Goal: Transaction & Acquisition: Purchase product/service

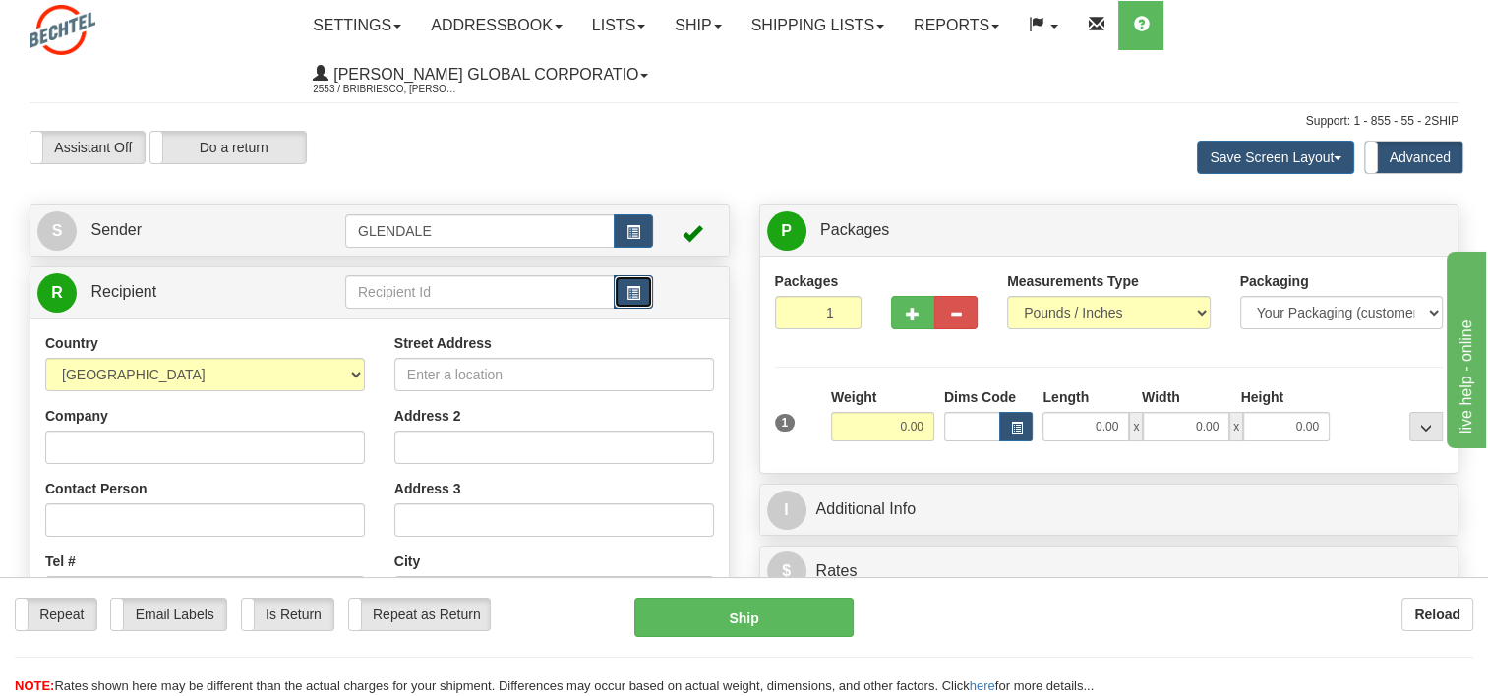
click at [630, 297] on span "button" at bounding box center [634, 293] width 14 height 13
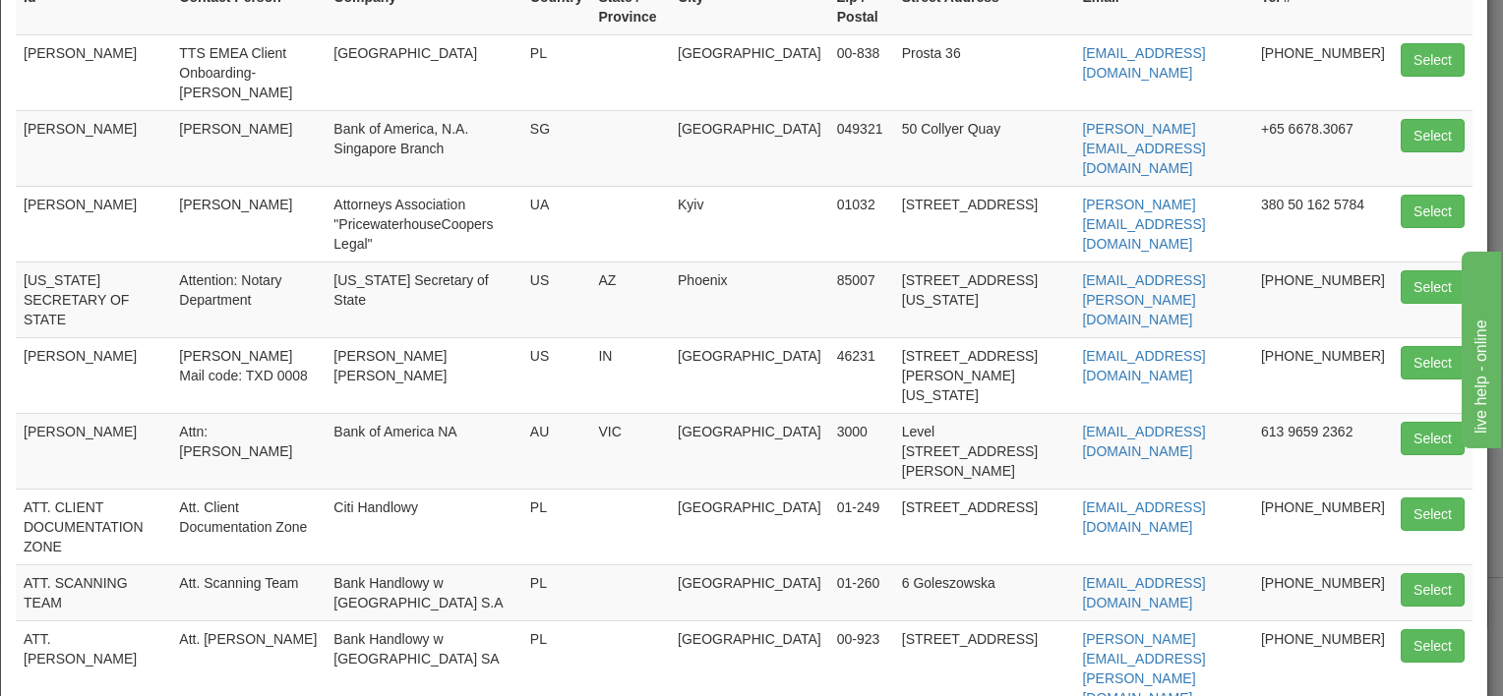
scroll to position [387, 0]
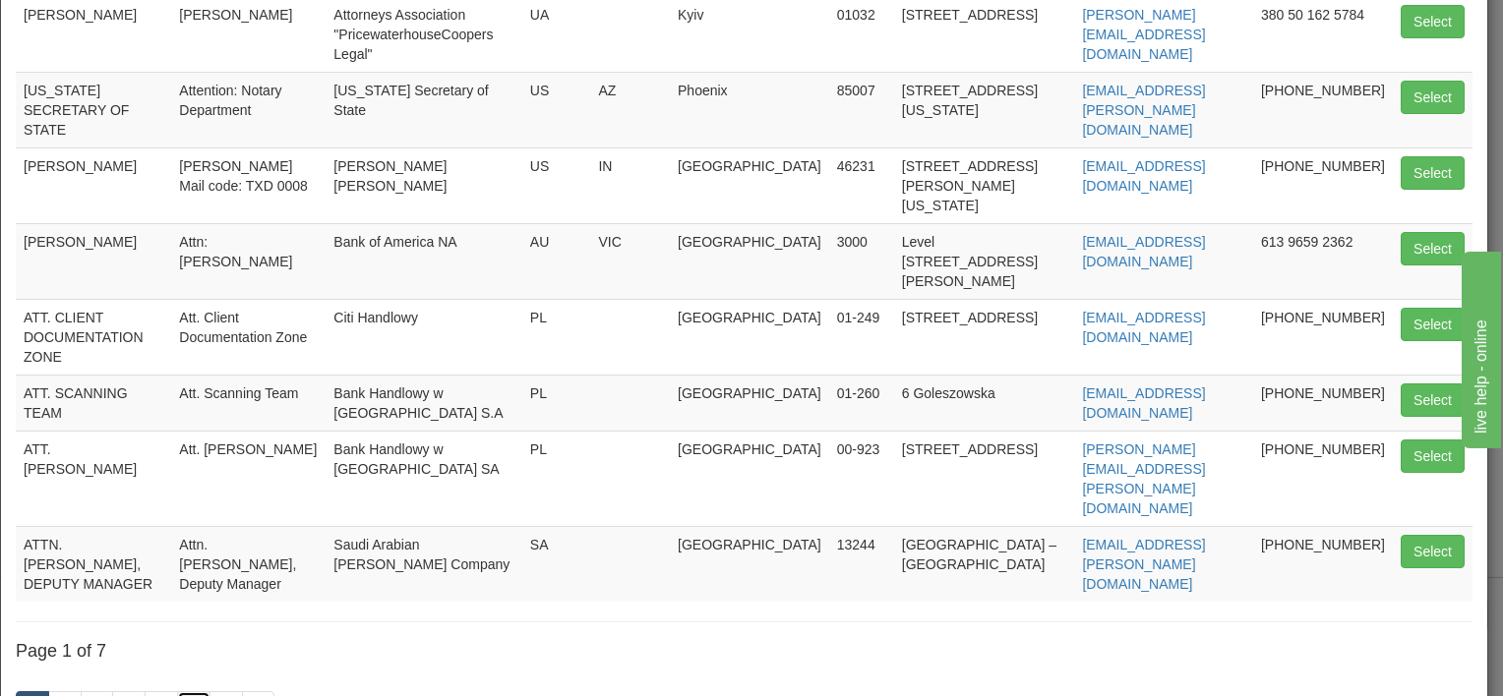
click at [194, 692] on link "6" at bounding box center [193, 708] width 33 height 33
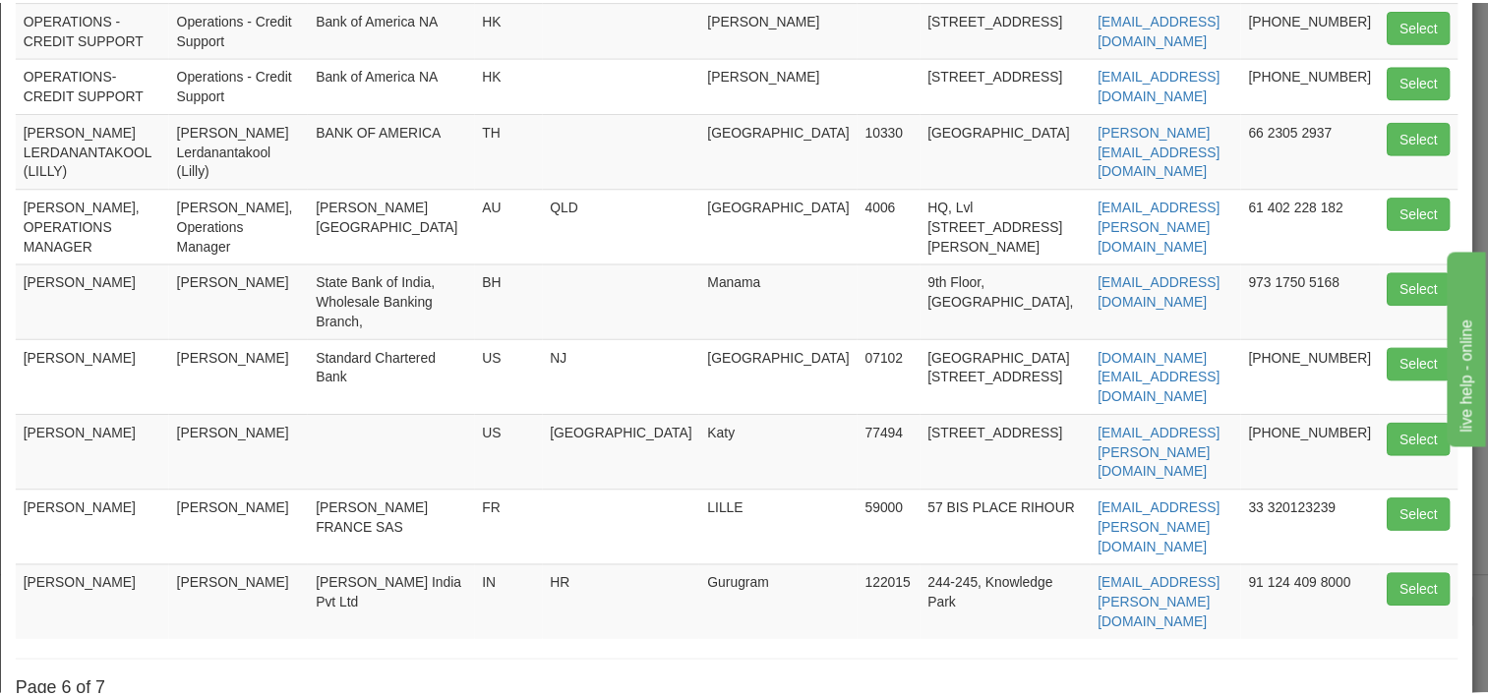
scroll to position [288, 0]
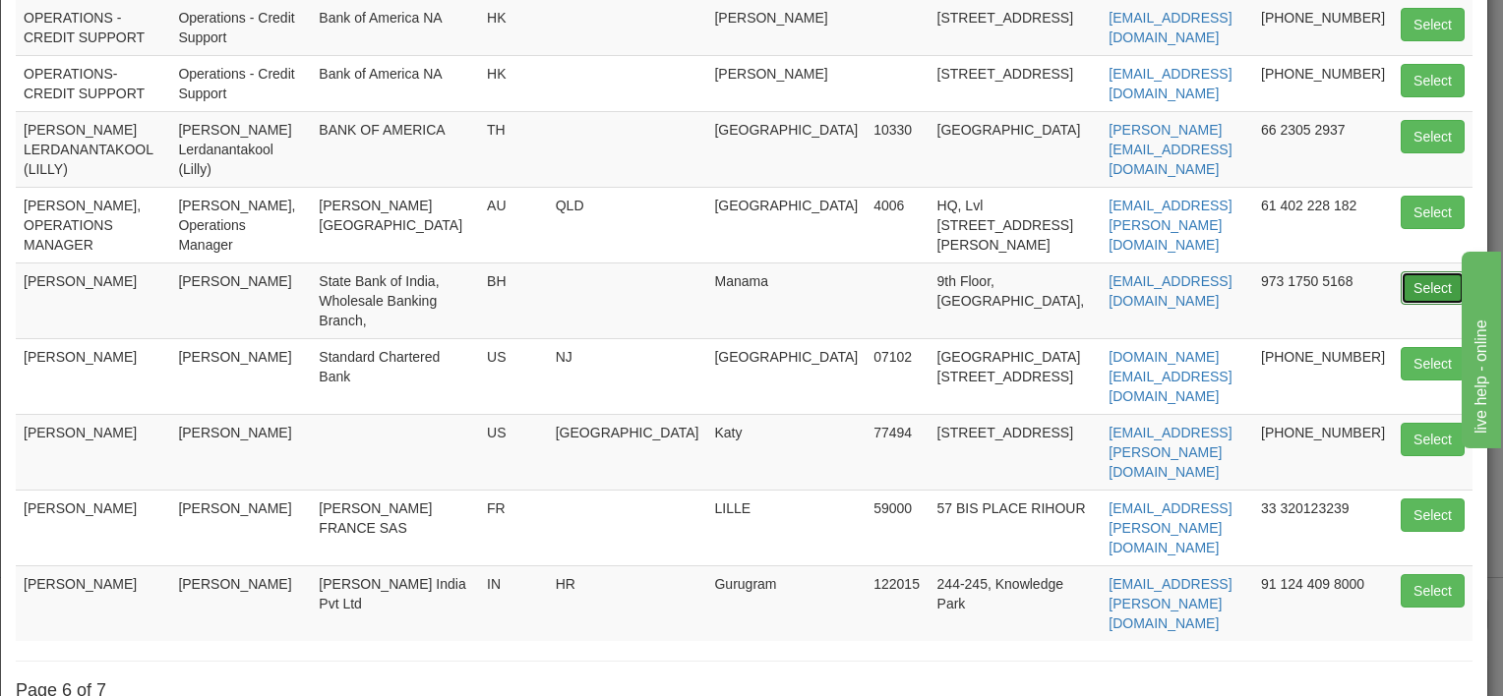
click at [1411, 275] on button "Select" at bounding box center [1433, 287] width 64 height 33
type input "[PERSON_NAME]"
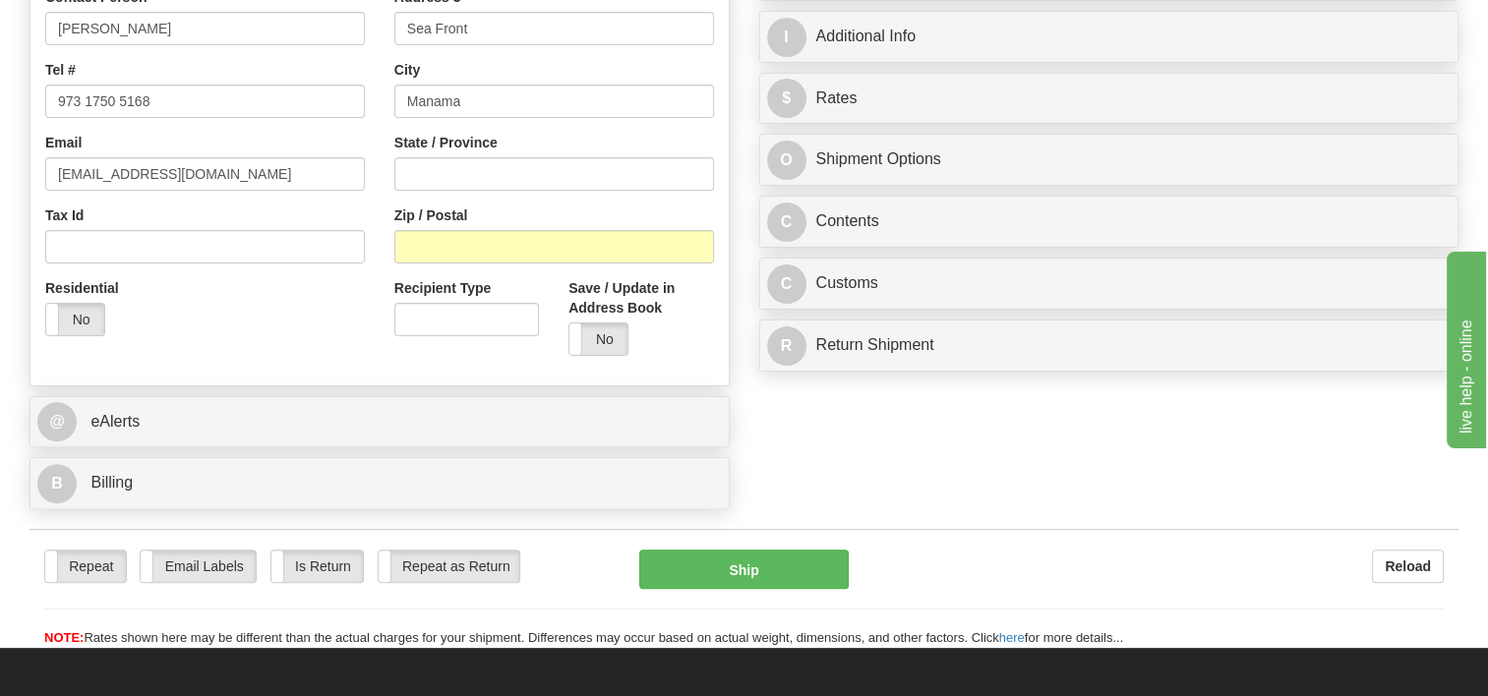
scroll to position [590, 0]
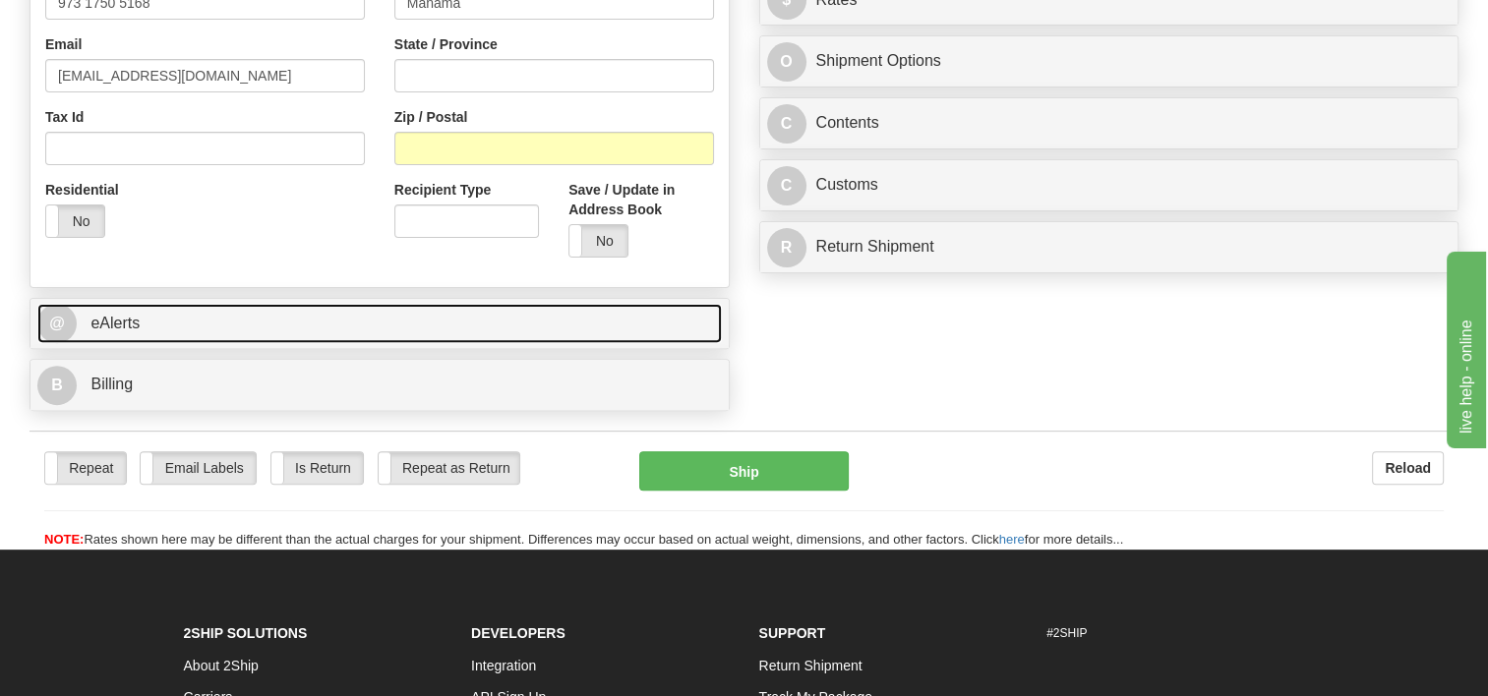
type input "0.00"
click at [372, 316] on link "@ eAlerts" at bounding box center [379, 324] width 685 height 40
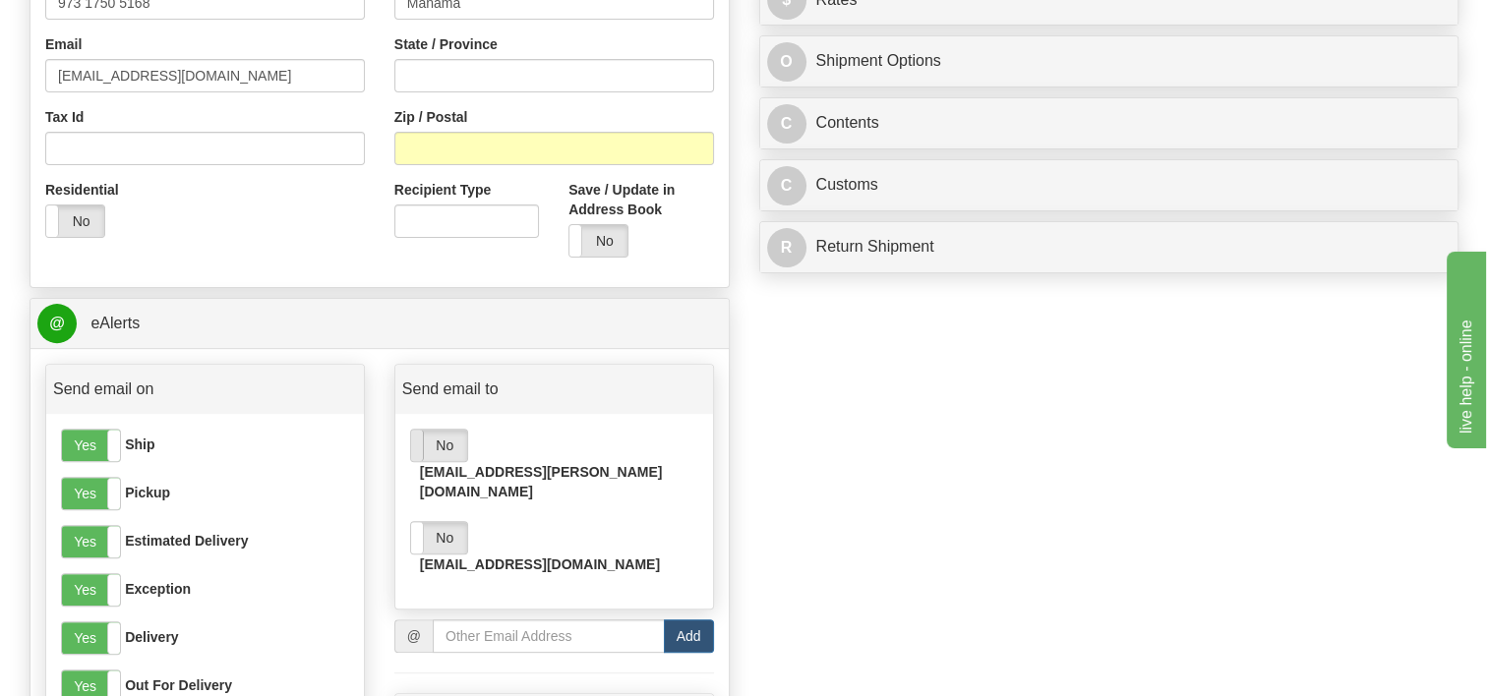
click at [412, 446] on span at bounding box center [411, 445] width 26 height 31
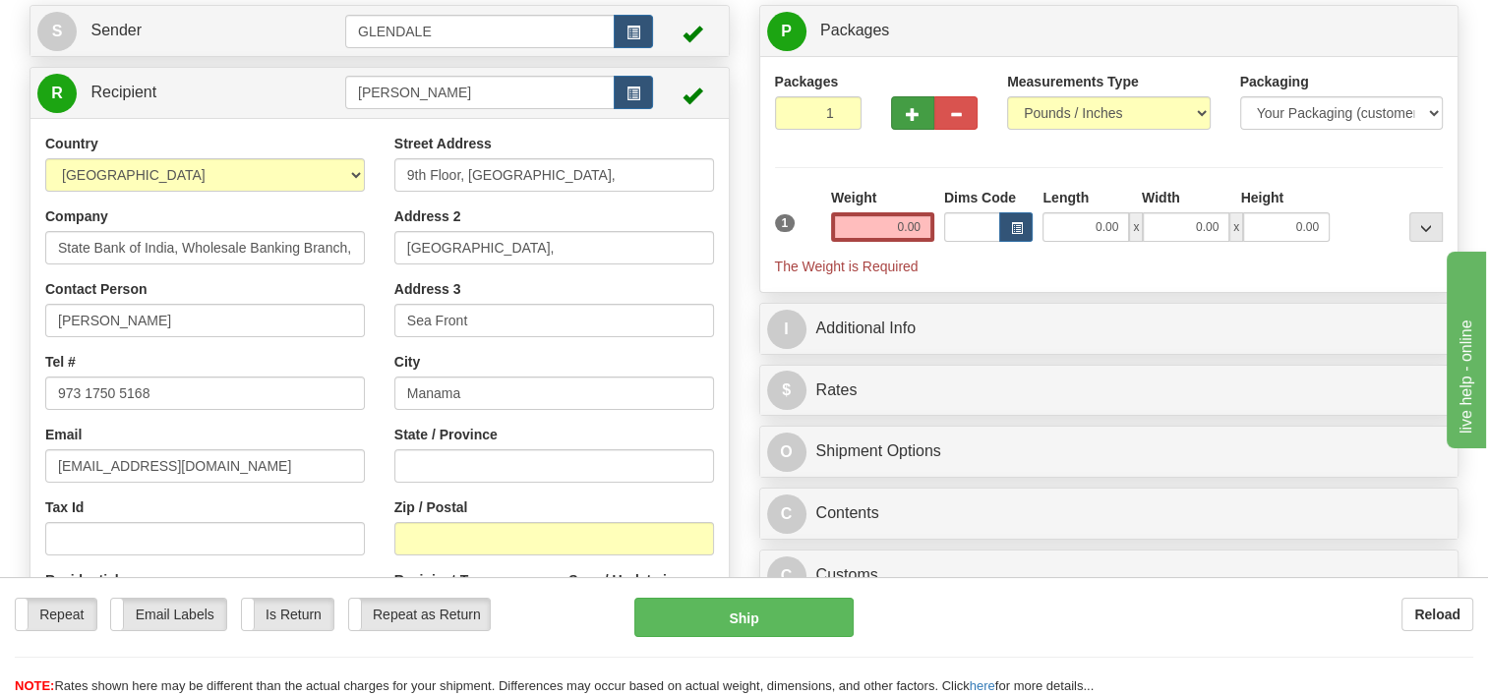
scroll to position [30, 0]
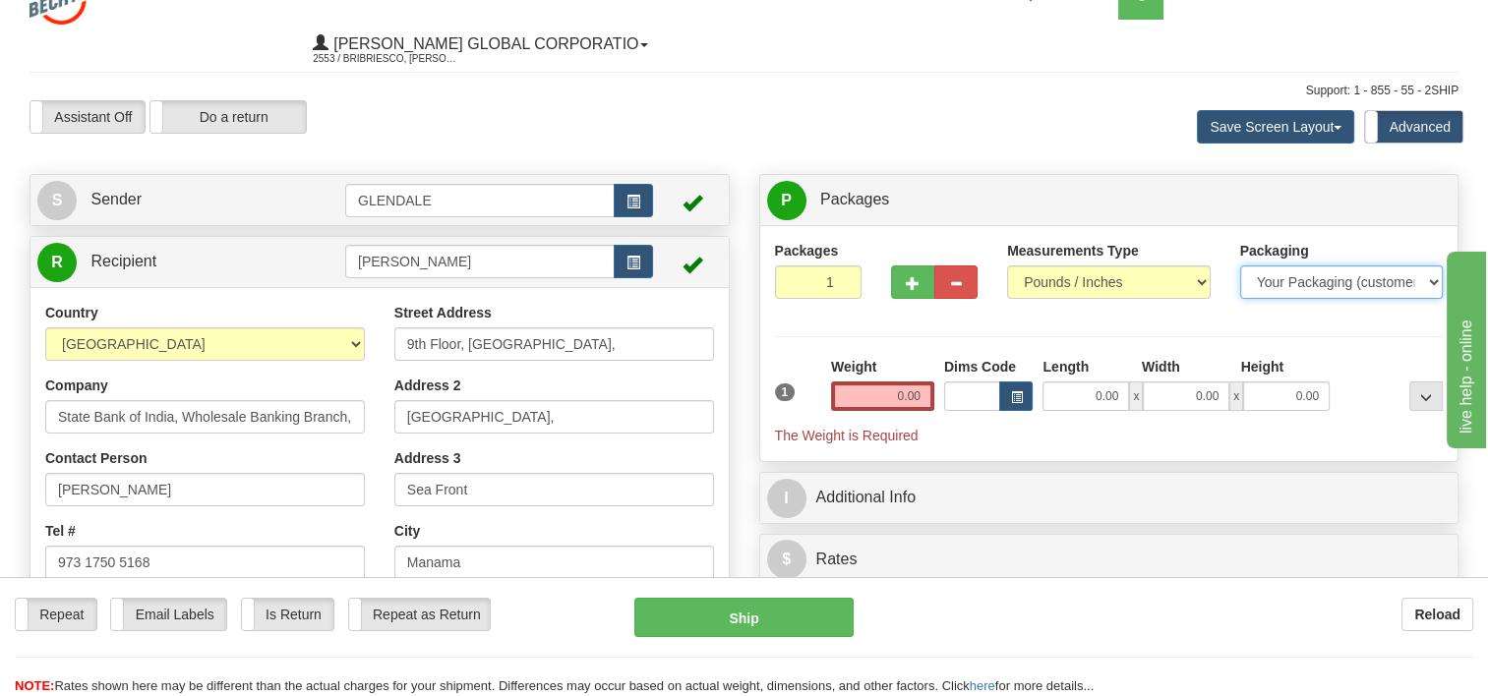
click at [1275, 272] on select "Your Packaging (customer supplied) Envelope (carrier supplied) Pack (carrier su…" at bounding box center [1342, 282] width 204 height 33
select select "2"
click at [1240, 266] on select "Your Packaging (customer supplied) Envelope (carrier supplied) Pack (carrier su…" at bounding box center [1342, 282] width 204 height 33
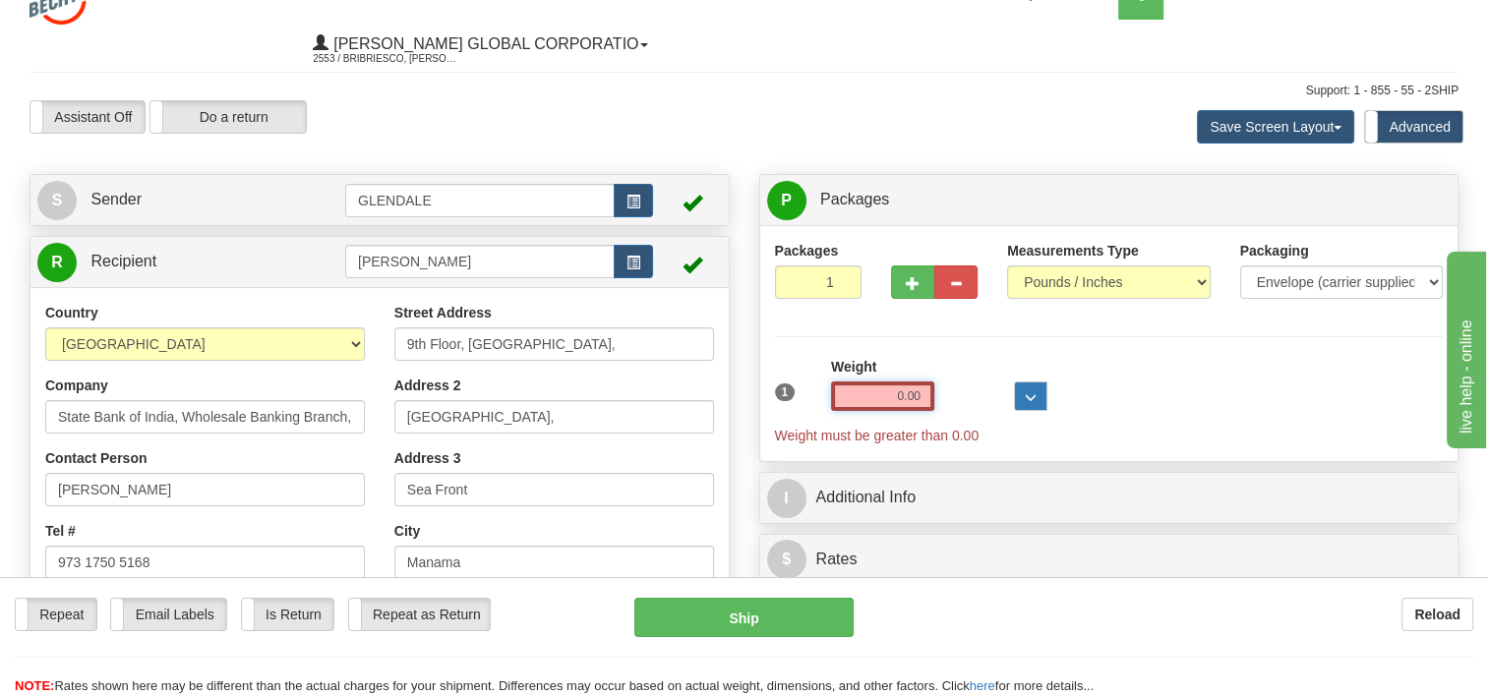
drag, startPoint x: 872, startPoint y: 393, endPoint x: 1027, endPoint y: 390, distance: 155.5
click at [1027, 390] on div "1 Weight 0.00 Dims Code 0 x" at bounding box center [1109, 401] width 679 height 89
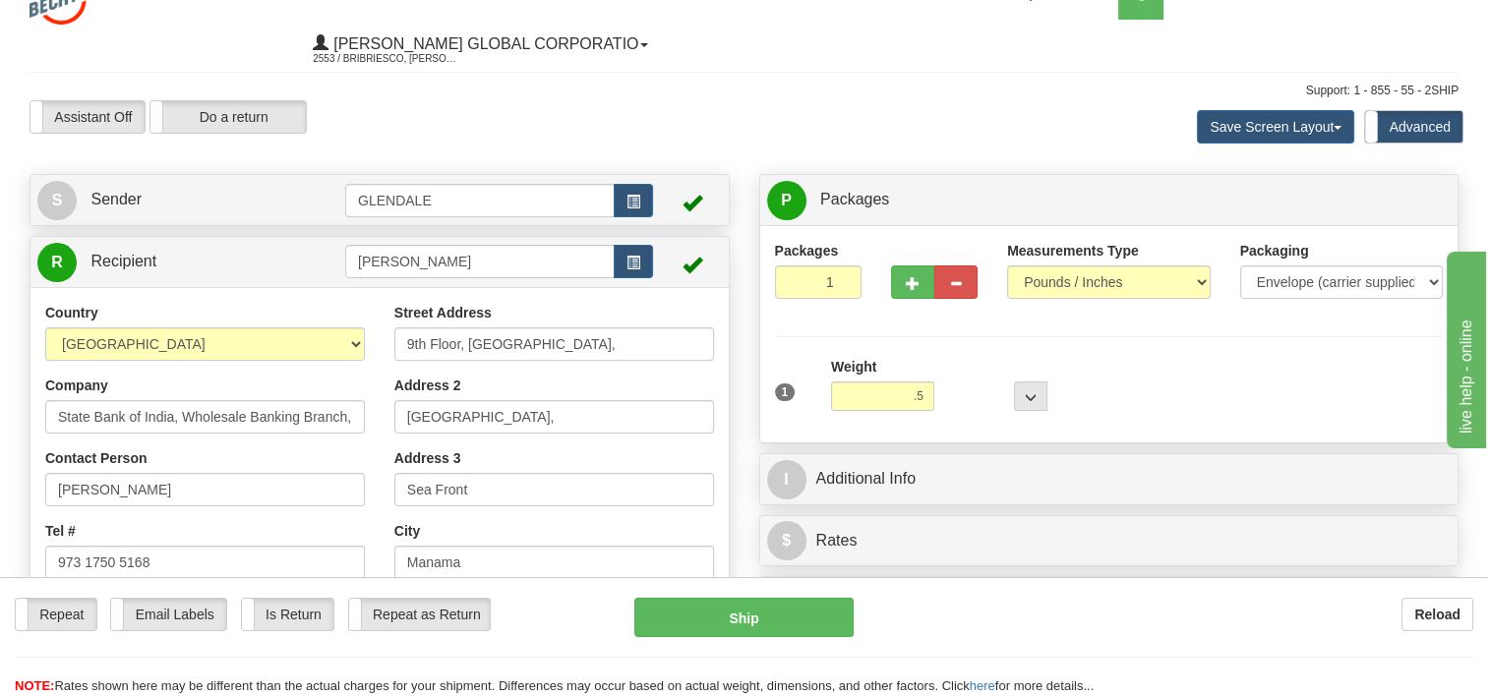
type input "0.50"
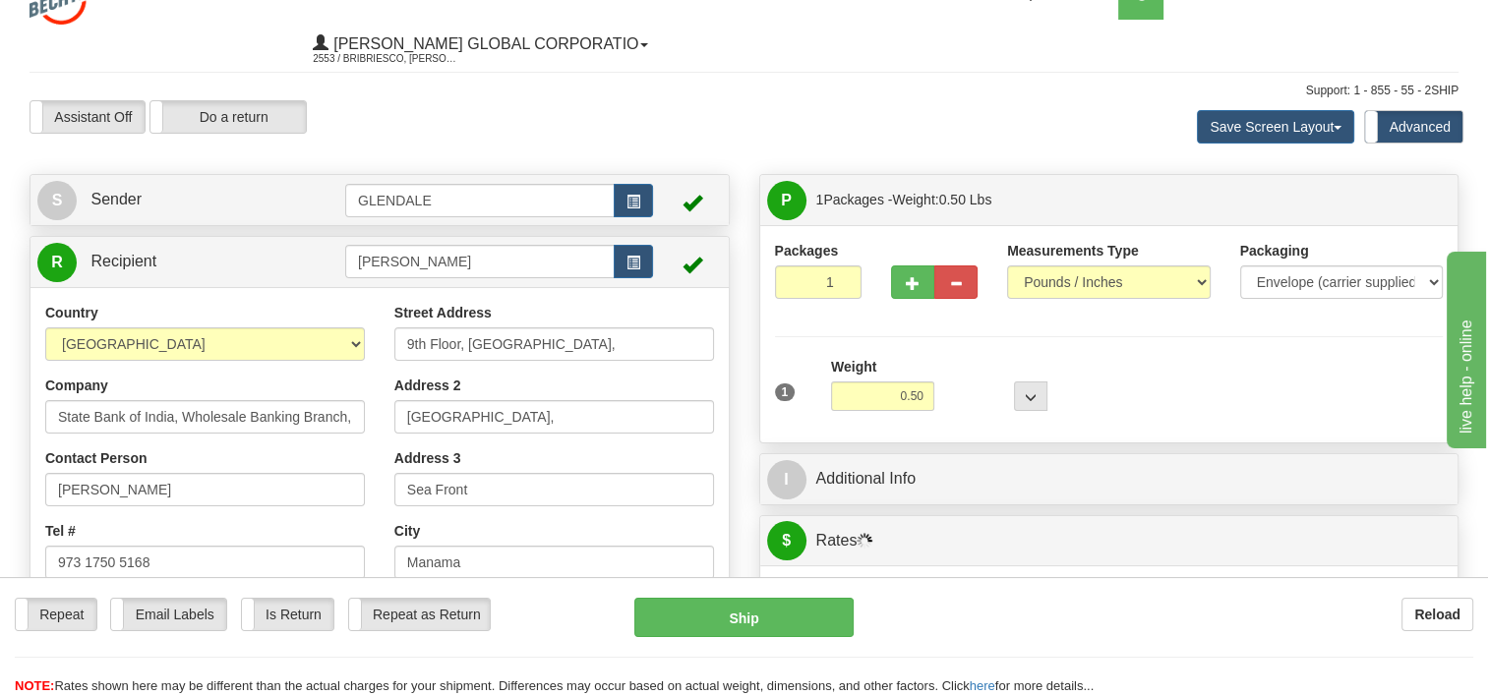
drag, startPoint x: 1188, startPoint y: 378, endPoint x: 1157, endPoint y: 370, distance: 32.4
click at [1179, 377] on div "1 Weight 0.50 Dims Code 0 x" at bounding box center [1109, 392] width 679 height 70
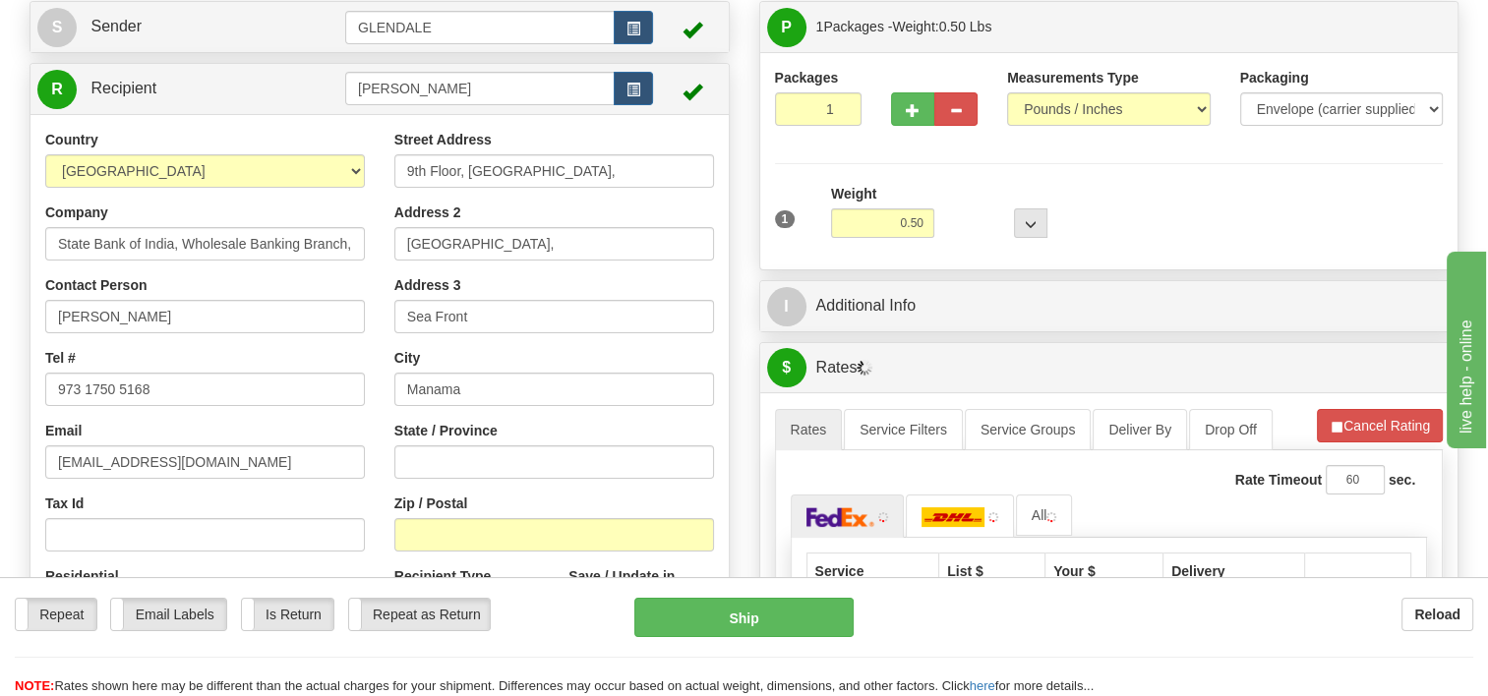
scroll to position [227, 0]
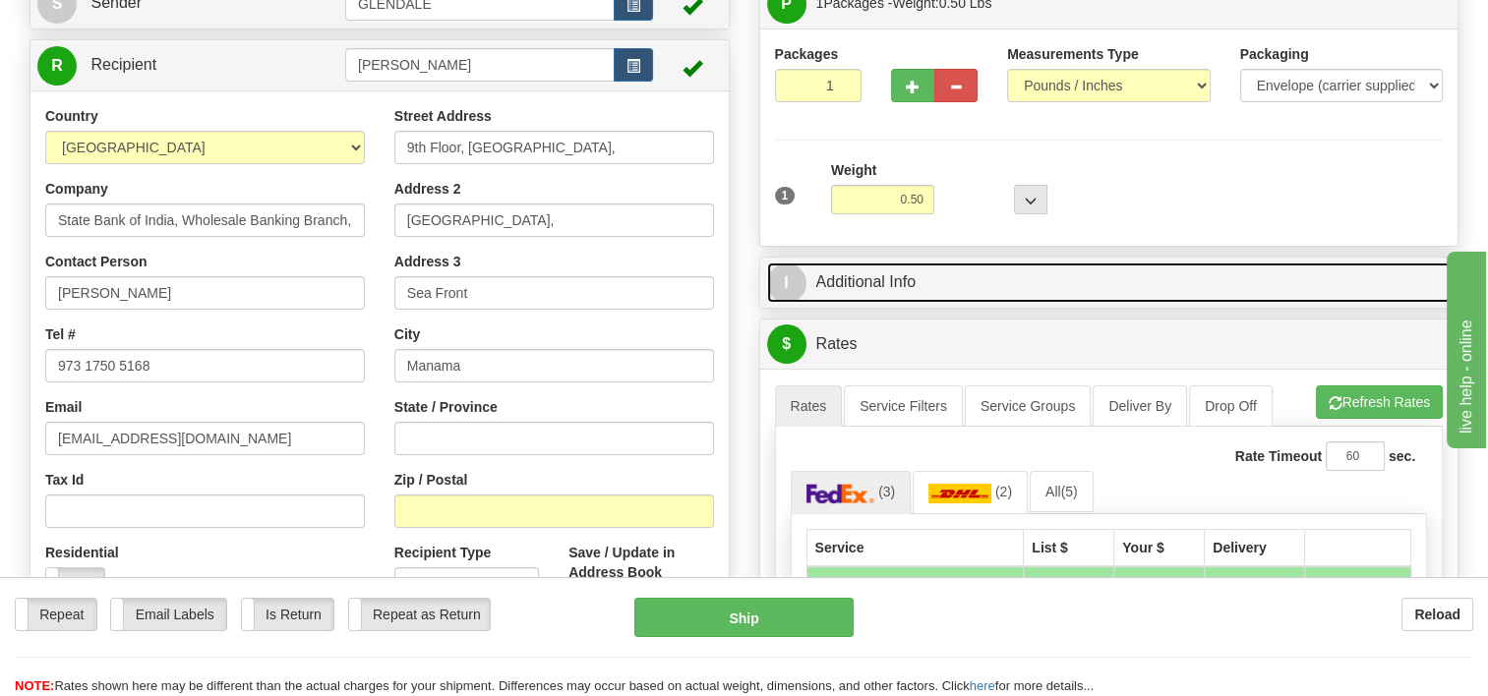
click at [783, 276] on span "I" at bounding box center [786, 283] width 39 height 39
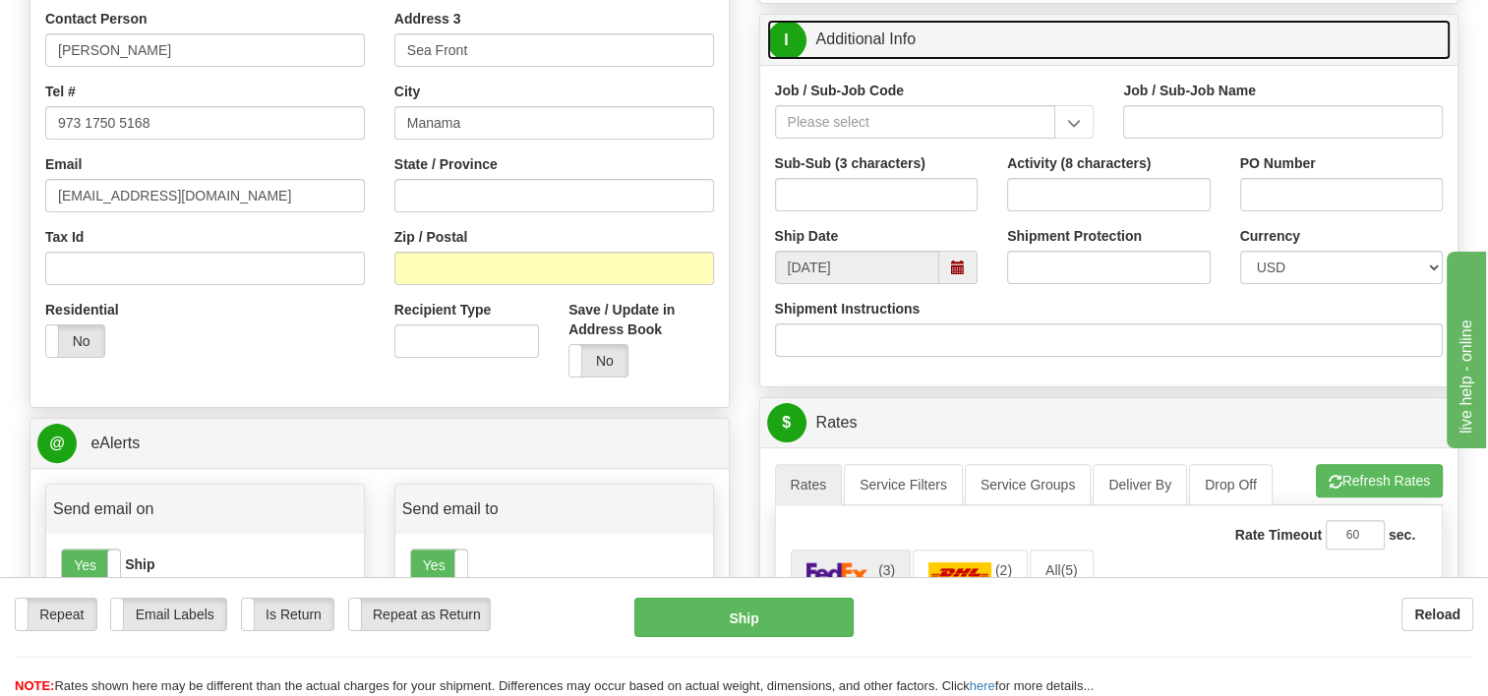
scroll to position [424, 0]
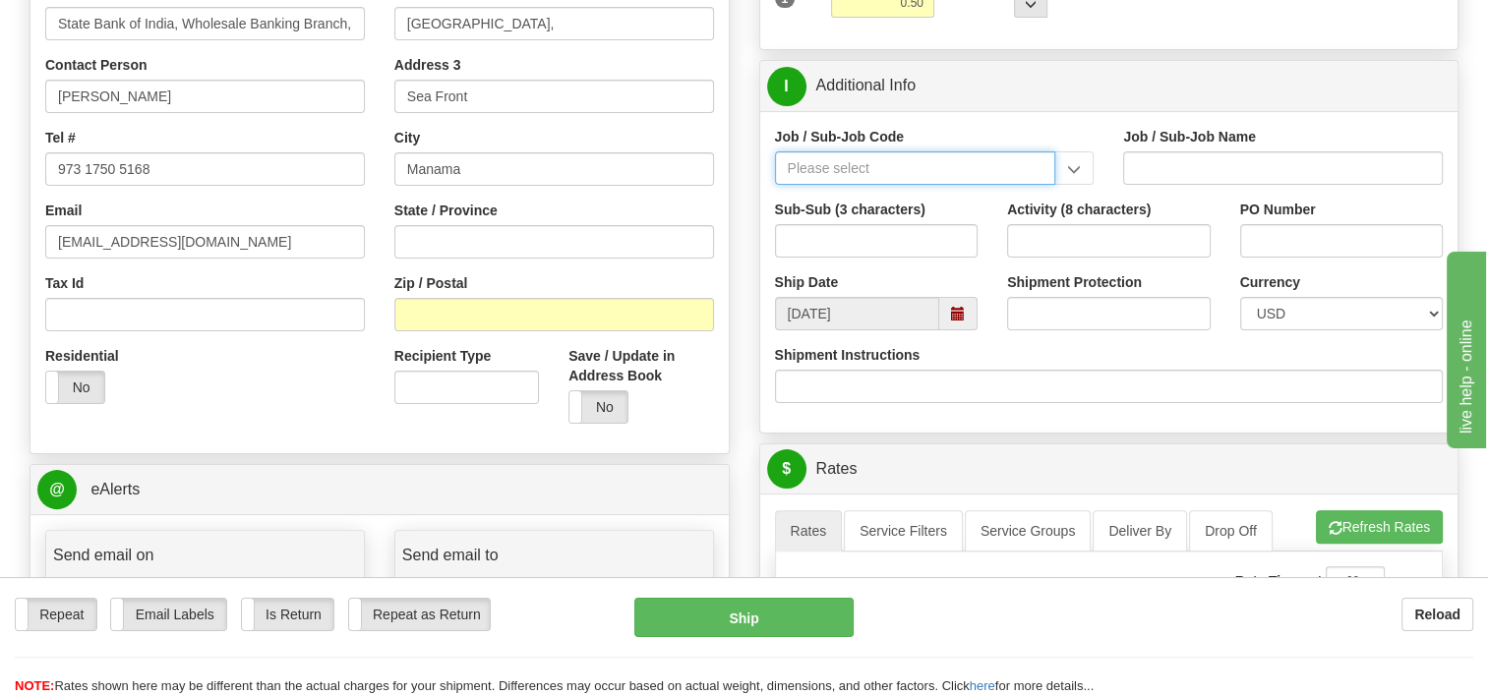
click at [843, 174] on input "Job / Sub-Job Code" at bounding box center [915, 167] width 281 height 33
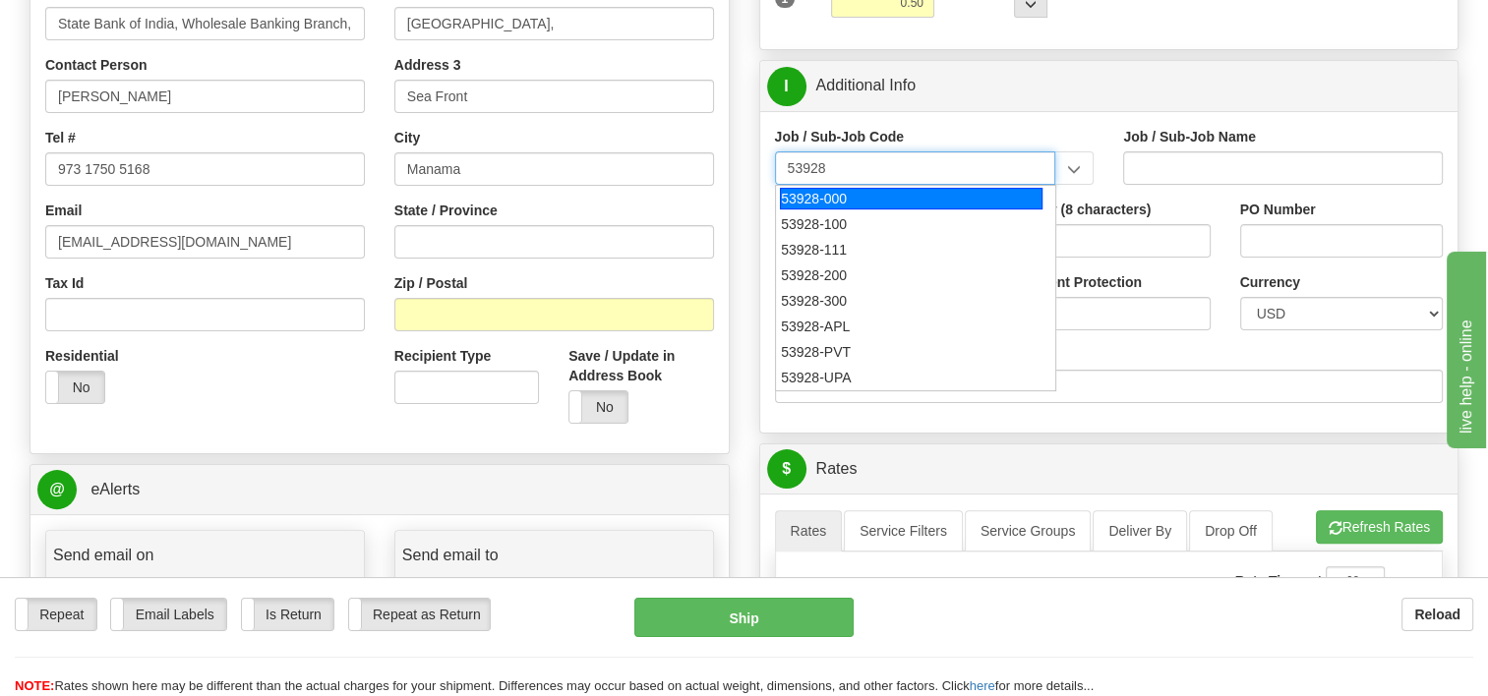
click at [840, 189] on div "53928-000" at bounding box center [911, 199] width 263 height 22
type input "53928-000"
type input "TREASURY-BCMC - TREASURY-BCMC"
type input "53928-000"
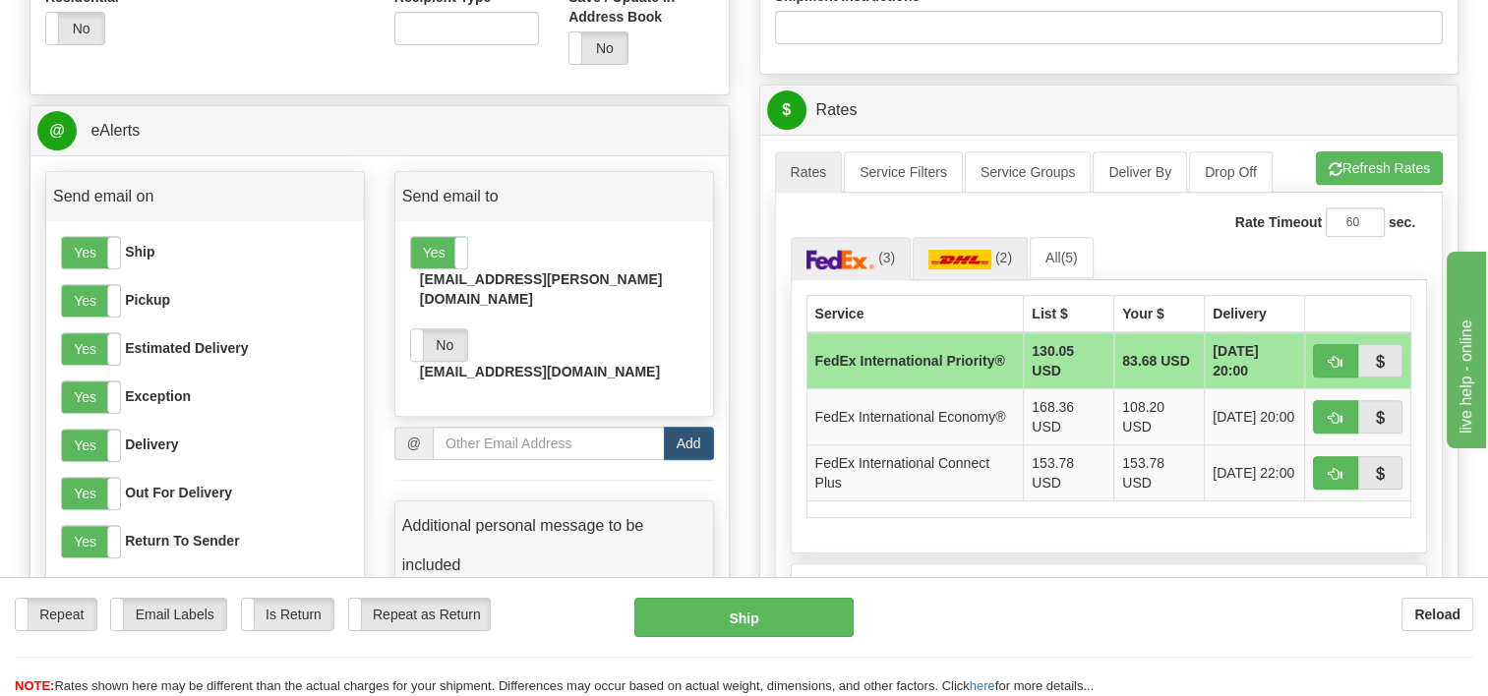
scroll to position [817, 0]
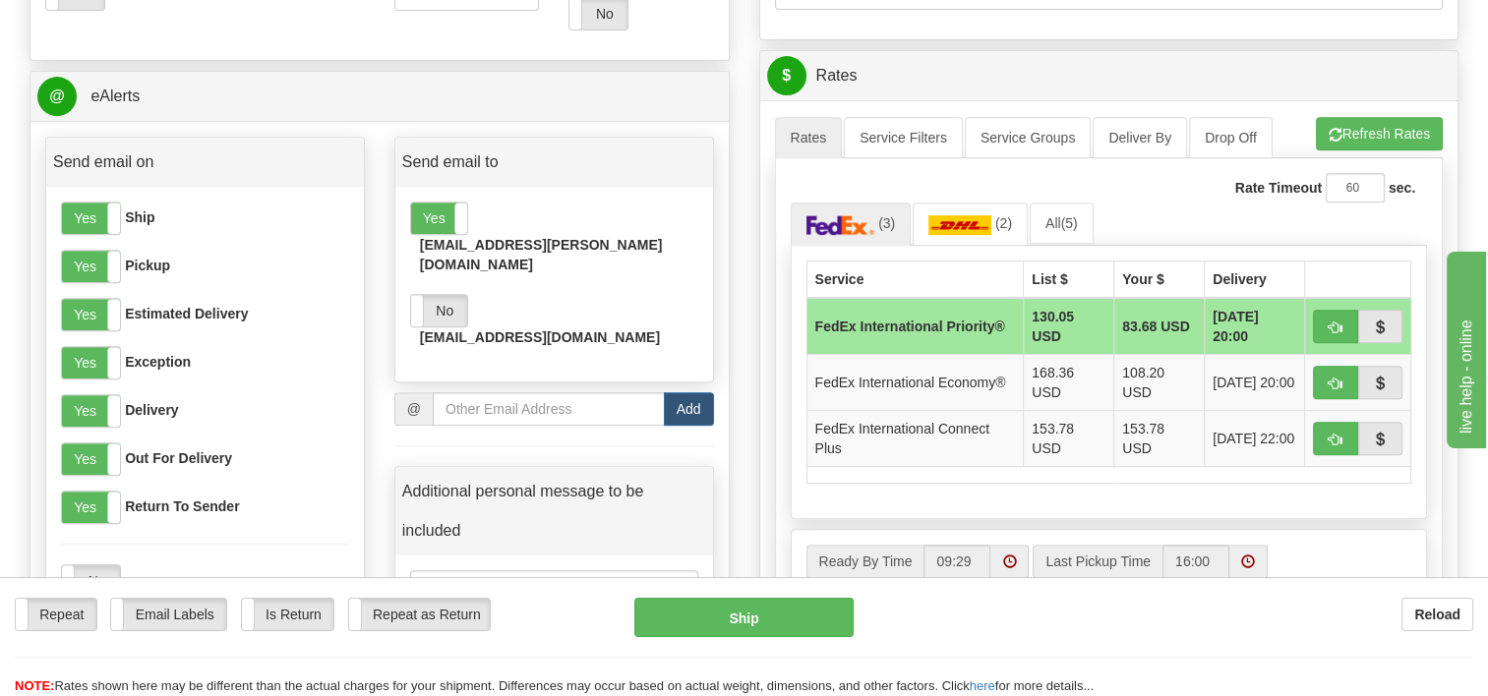
click at [834, 319] on td "FedEx International Priority®" at bounding box center [915, 326] width 217 height 57
click at [1346, 316] on button "button" at bounding box center [1335, 326] width 45 height 33
type input "01"
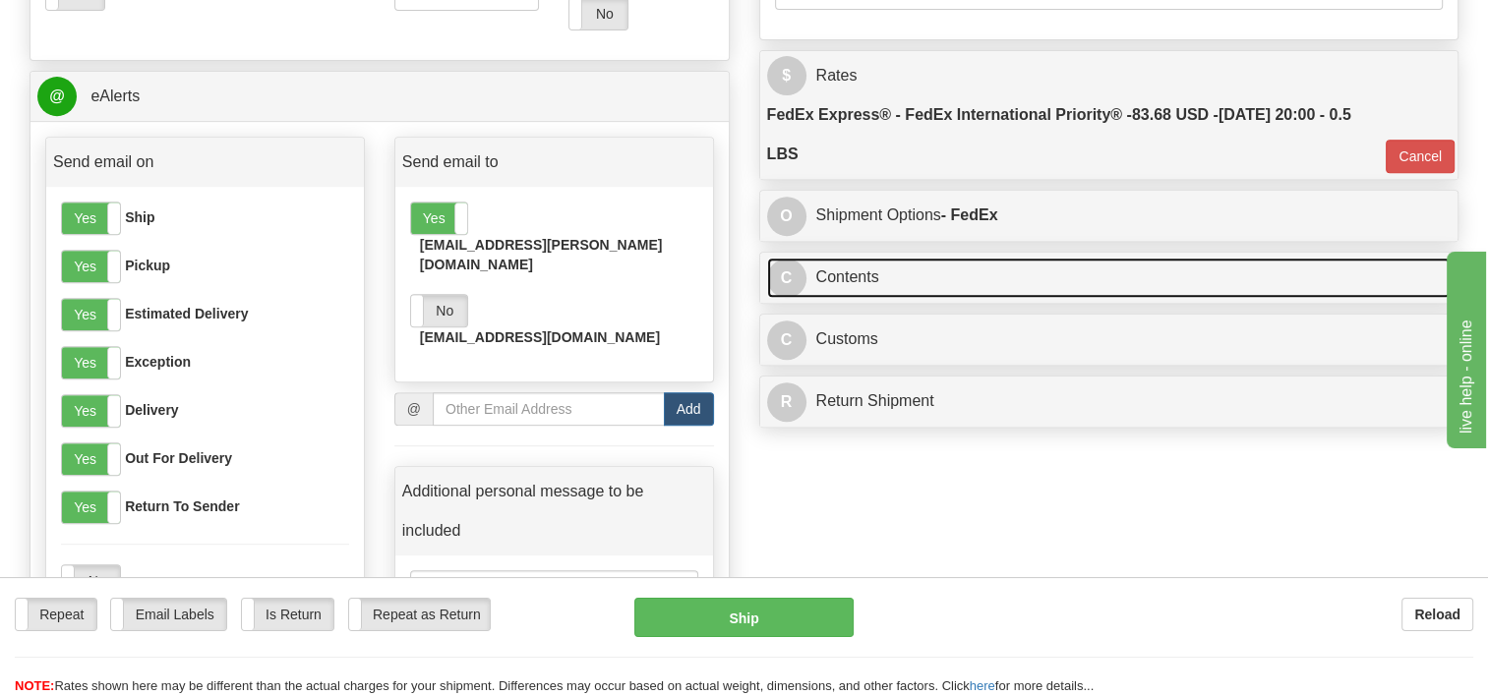
click at [866, 272] on link "C Contents" at bounding box center [1109, 278] width 685 height 40
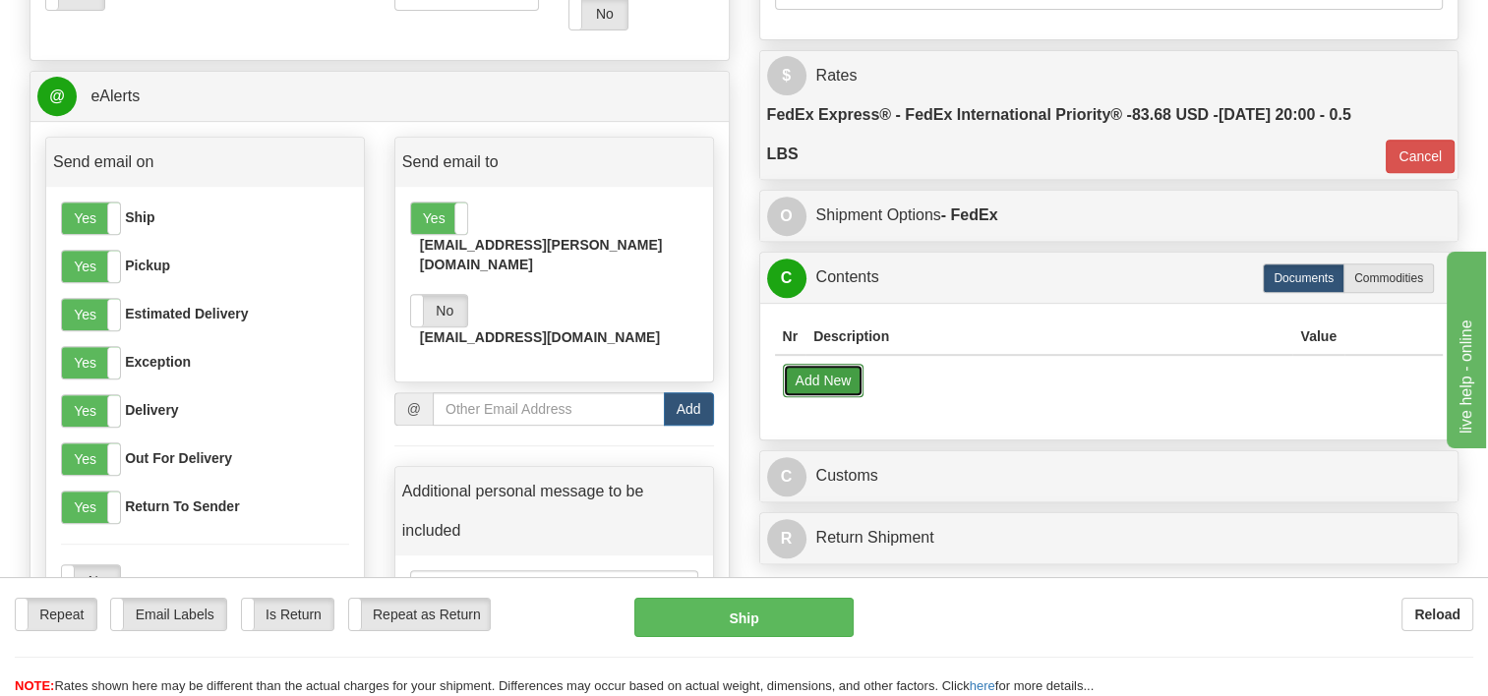
click at [825, 376] on button "Add New" at bounding box center [824, 380] width 82 height 33
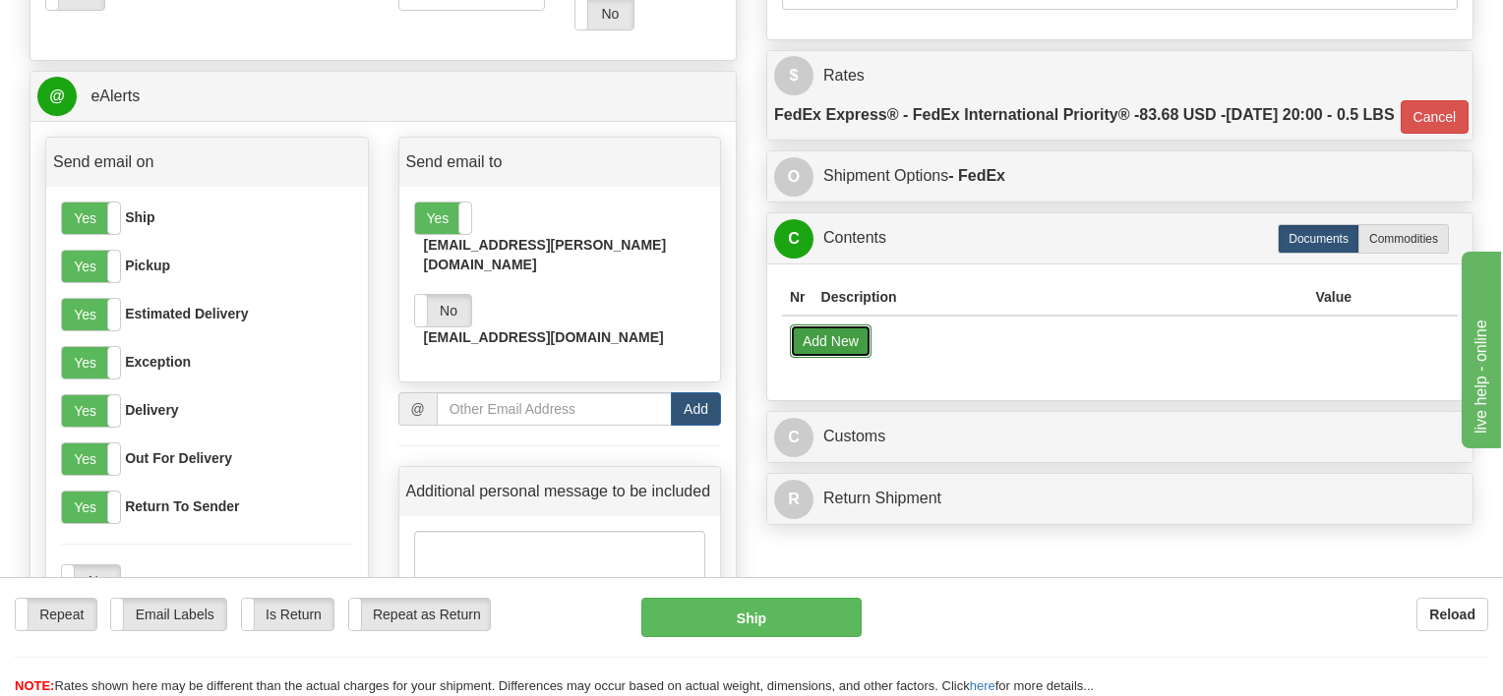
select select "US"
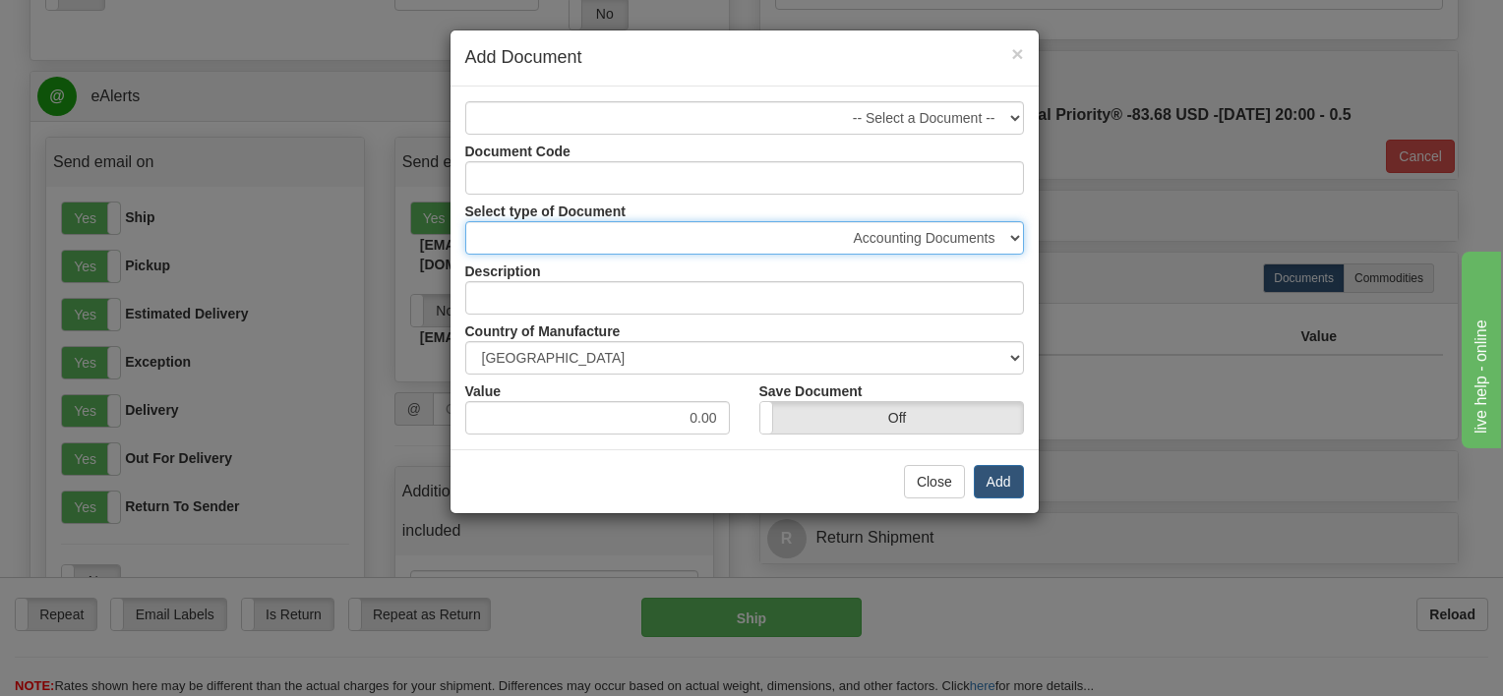
click at [1013, 228] on select "Accounting Documents Analysis Reports Applications (Completed) Bank Statements …" at bounding box center [744, 237] width 559 height 33
select select "32"
click at [465, 221] on select "Accounting Documents Analysis Reports Applications (Completed) Bank Statements …" at bounding box center [744, 237] width 559 height 33
type input "Letters and Cards"
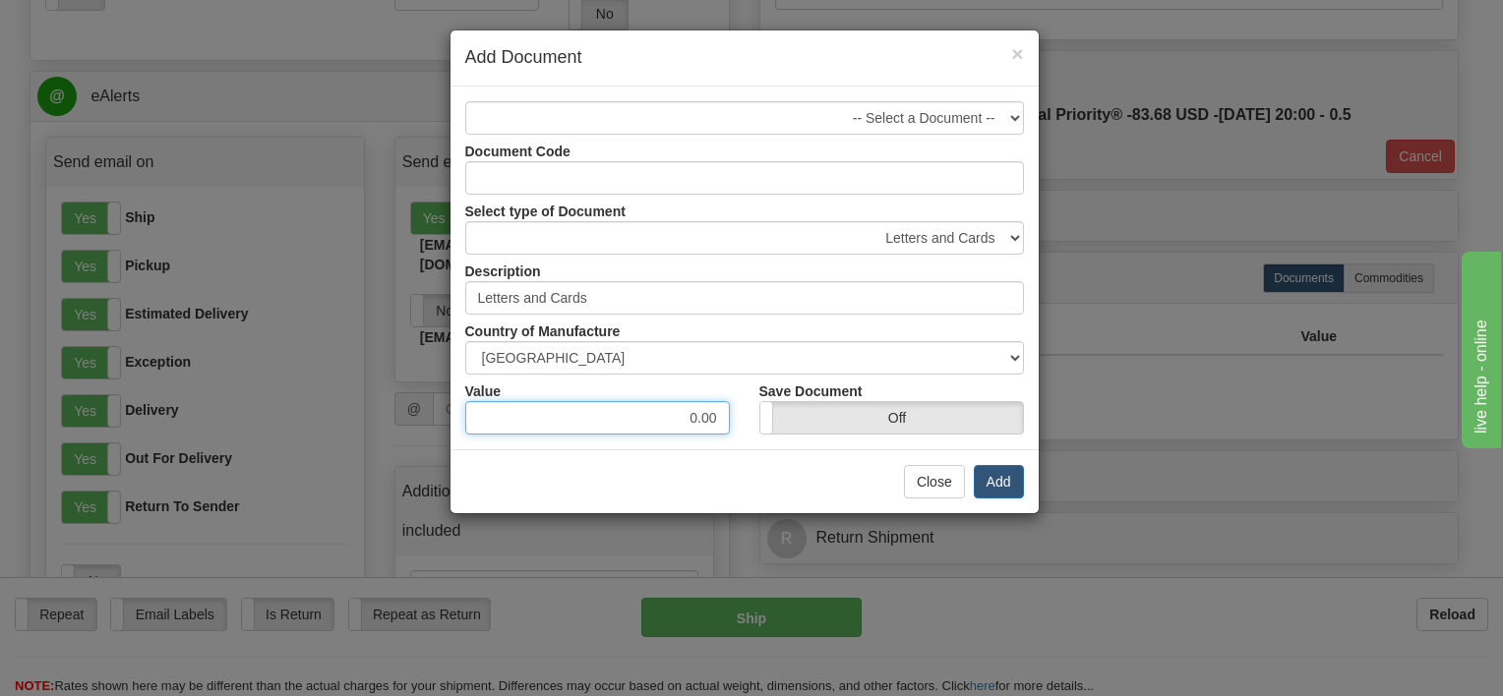
drag, startPoint x: 642, startPoint y: 411, endPoint x: 744, endPoint y: 406, distance: 101.4
click at [744, 406] on div "Value 0.00 Save Document On Off" at bounding box center [745, 405] width 588 height 60
type input "1.00"
click at [819, 484] on div "Close Add" at bounding box center [745, 482] width 588 height 64
click at [1006, 476] on button "Add" at bounding box center [999, 481] width 50 height 33
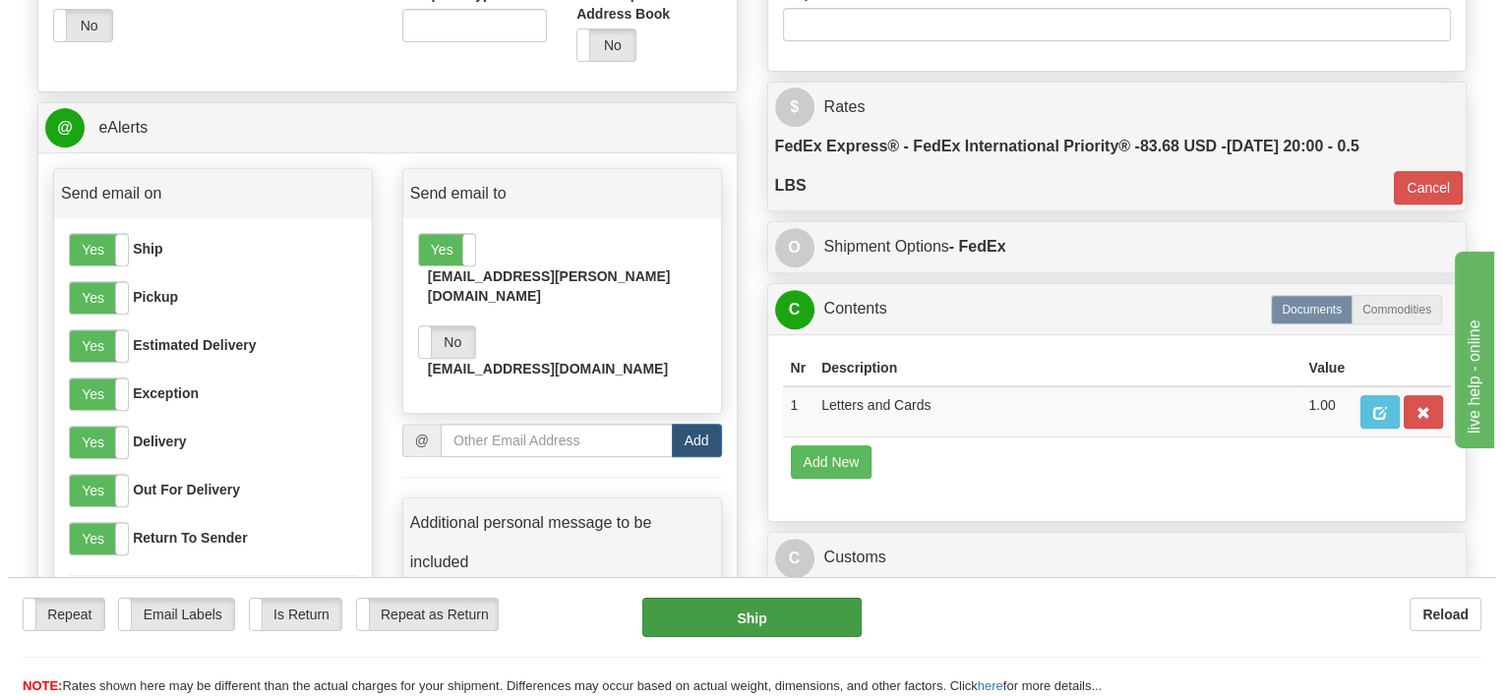
scroll to position [787, 0]
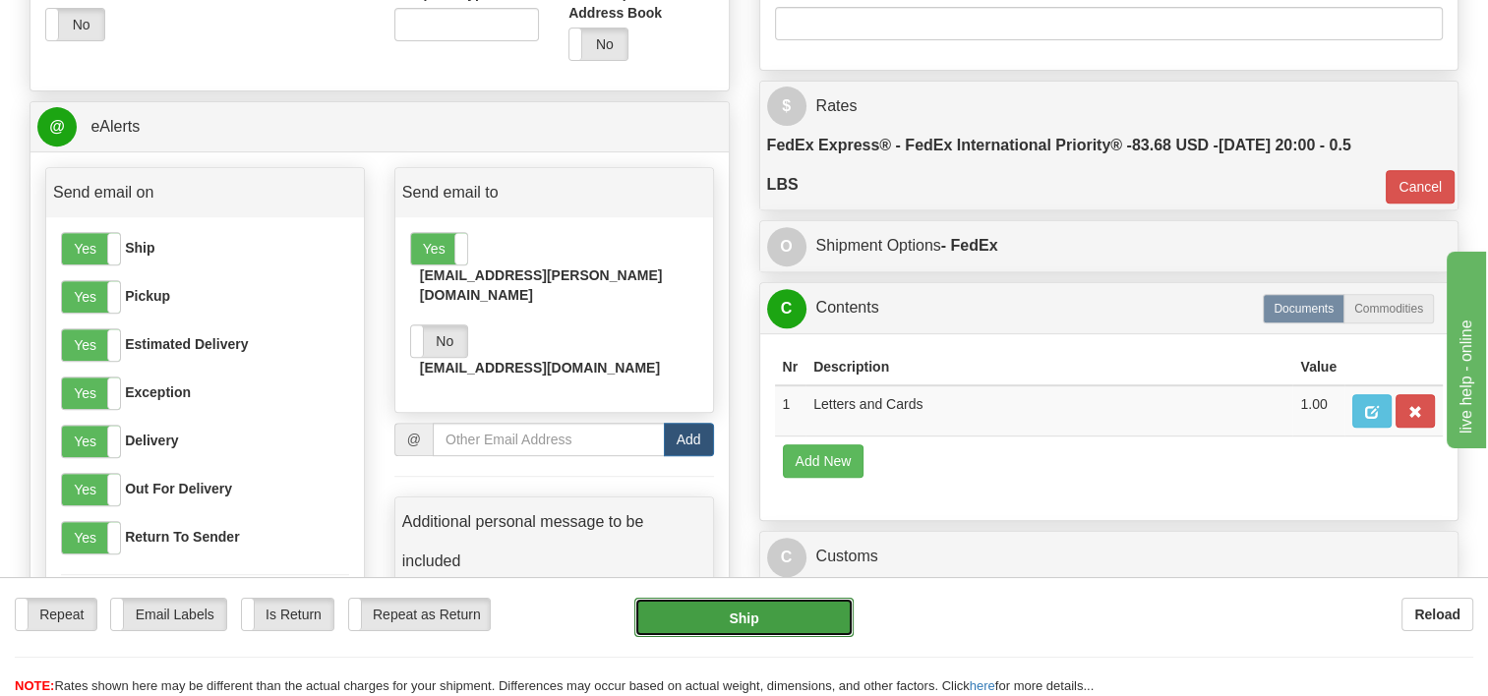
click at [730, 610] on button "Ship" at bounding box center [743, 617] width 218 height 39
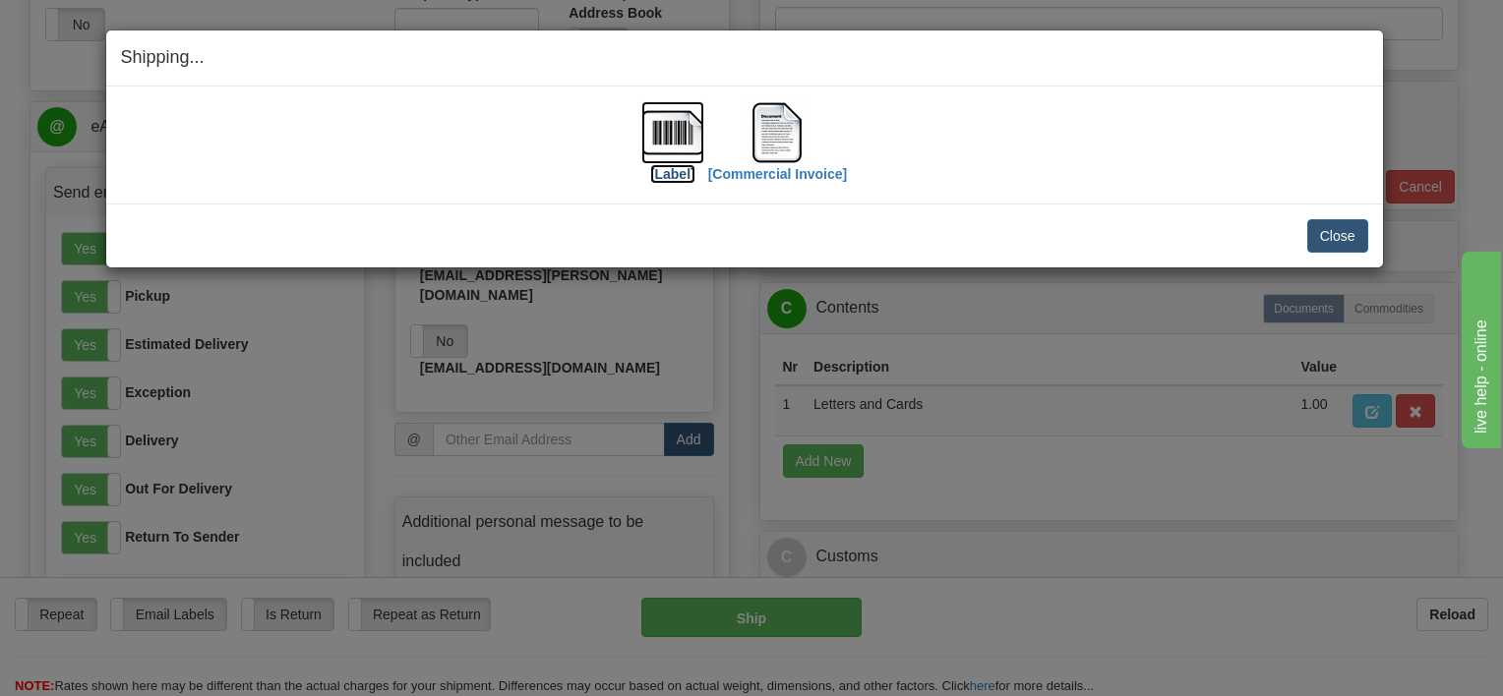
click at [664, 117] on img at bounding box center [672, 132] width 63 height 63
click at [768, 139] on img at bounding box center [777, 132] width 63 height 63
